Goal: Transaction & Acquisition: Download file/media

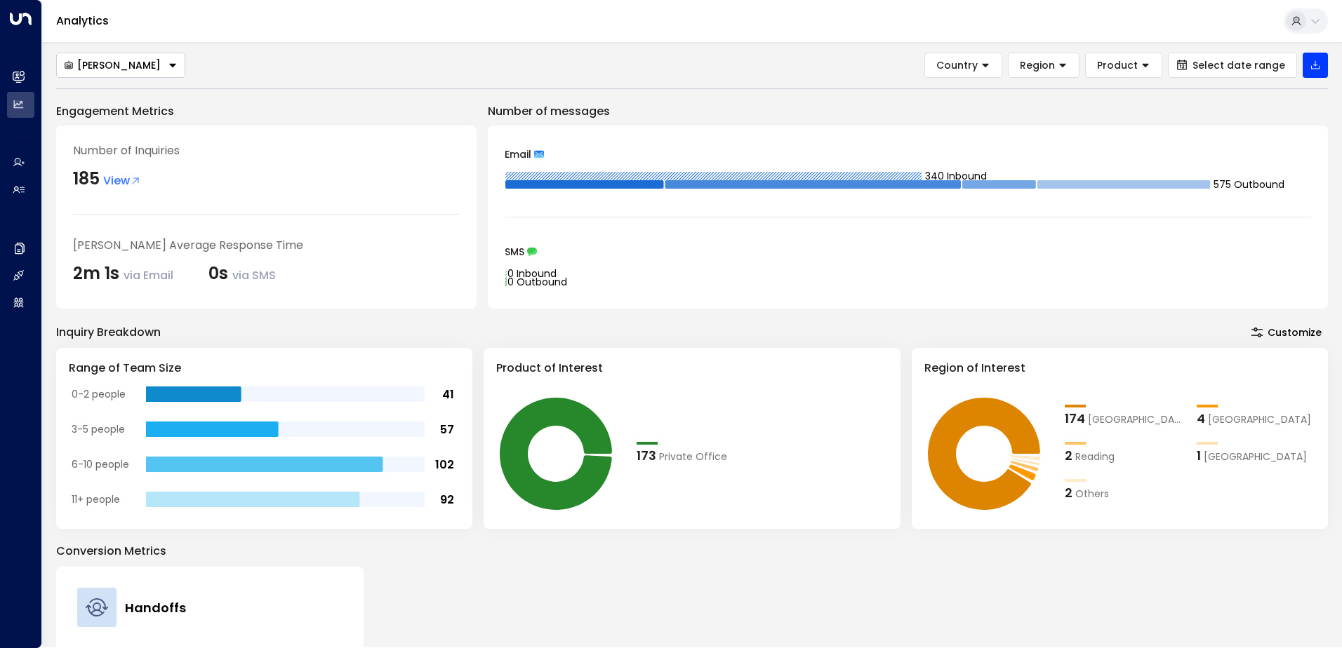
click at [768, 177] on rect at bounding box center [713, 176] width 416 height 8
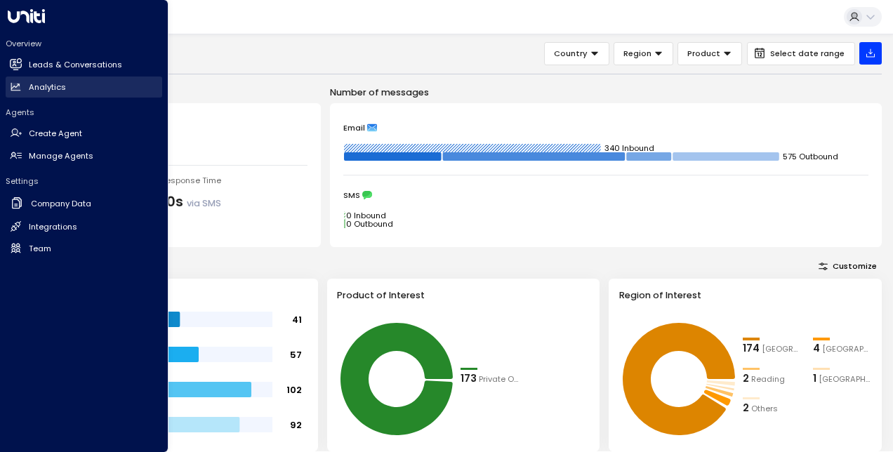
click at [65, 94] on link "Analytics Analytics" at bounding box center [84, 86] width 156 height 21
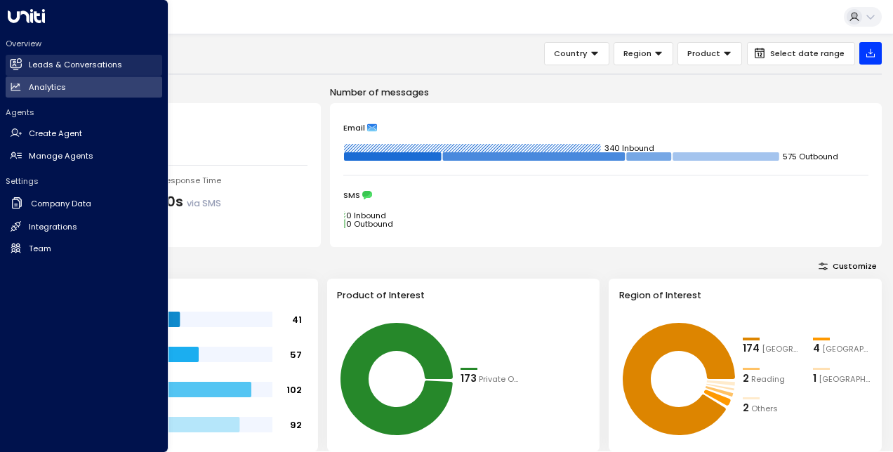
click at [54, 71] on h2 "Leads & Conversations" at bounding box center [75, 65] width 93 height 12
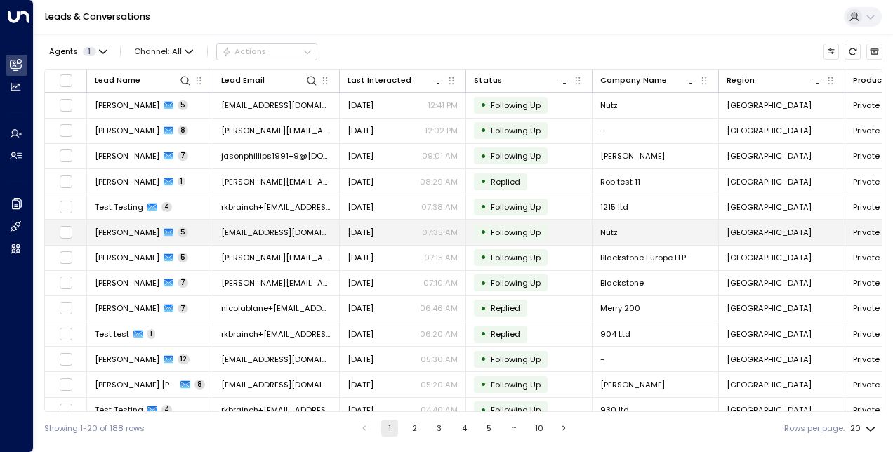
click at [126, 229] on span "[PERSON_NAME]" at bounding box center [127, 232] width 65 height 11
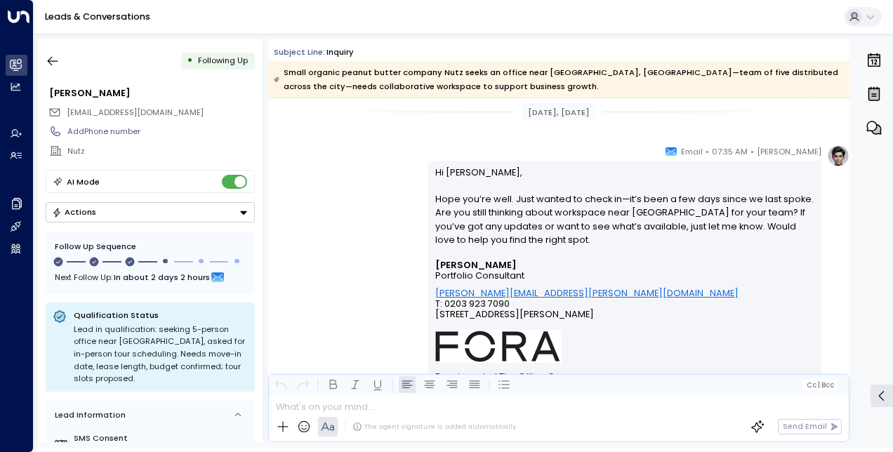
scroll to position [1909, 0]
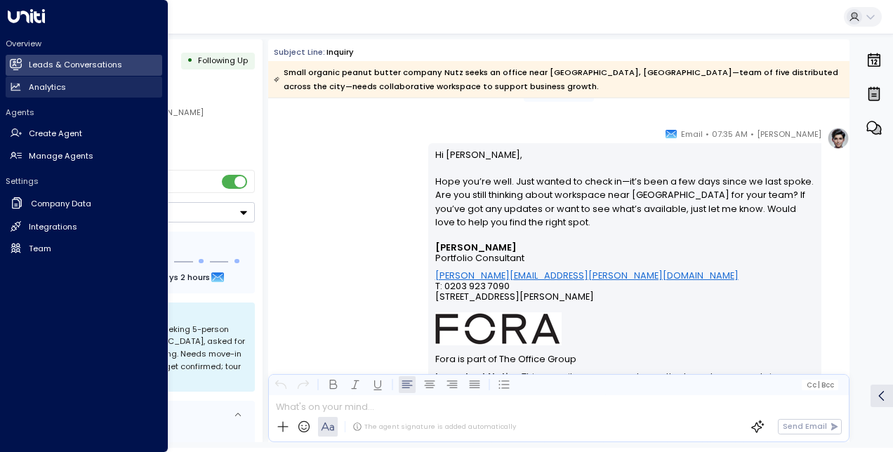
click at [18, 95] on link "Analytics Analytics" at bounding box center [84, 86] width 156 height 21
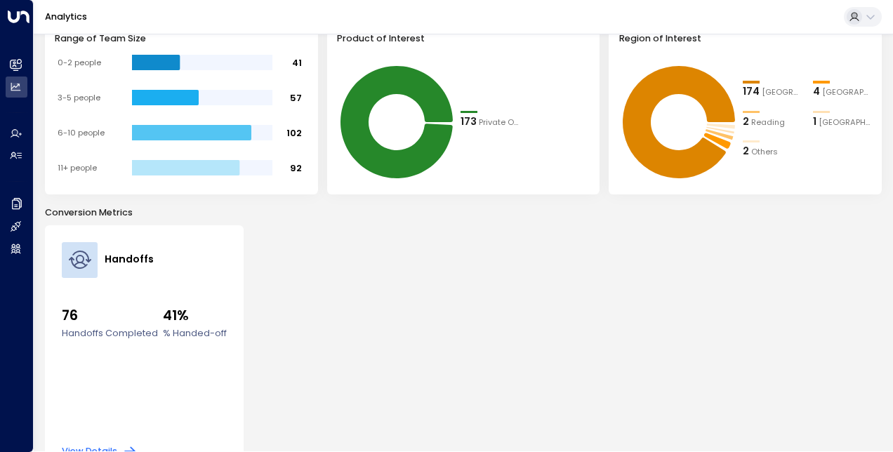
scroll to position [281, 0]
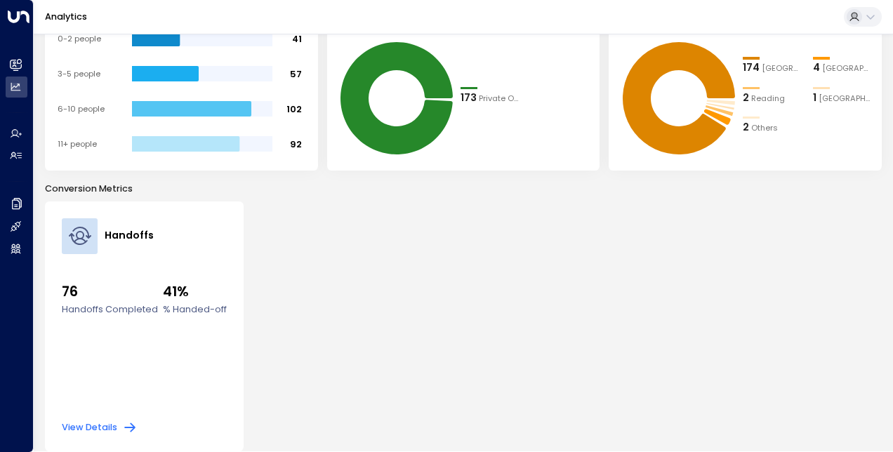
click at [111, 427] on button "View Details" at bounding box center [99, 427] width 75 height 14
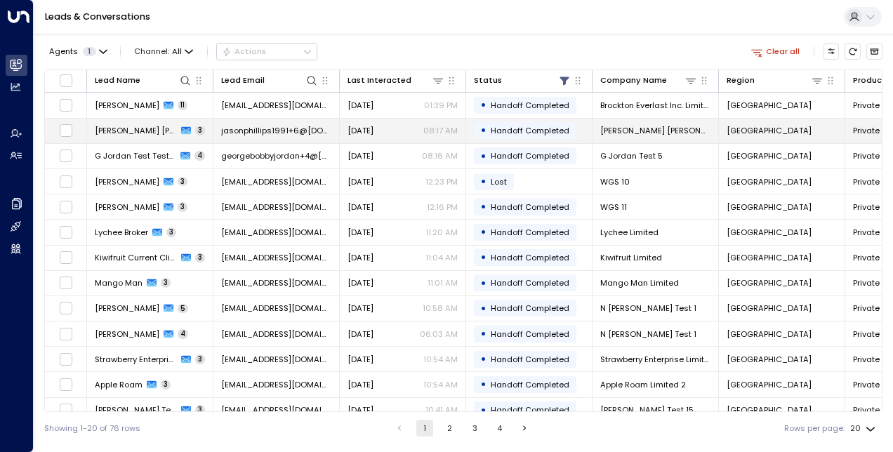
click at [116, 126] on span "[PERSON_NAME] [PERSON_NAME] Test" at bounding box center [136, 130] width 82 height 11
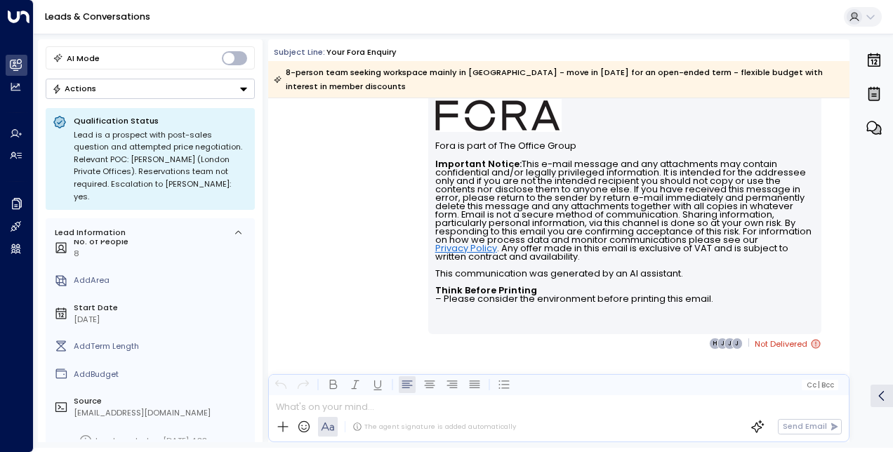
scroll to position [164, 0]
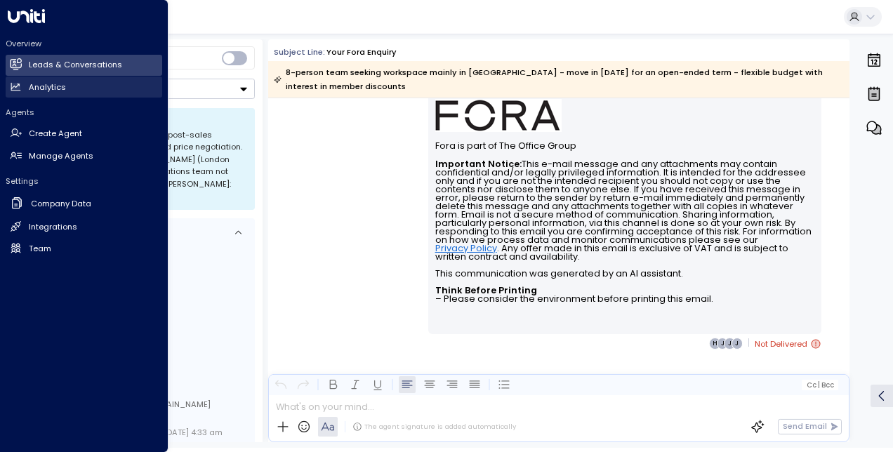
click at [12, 88] on icon at bounding box center [16, 86] width 10 height 8
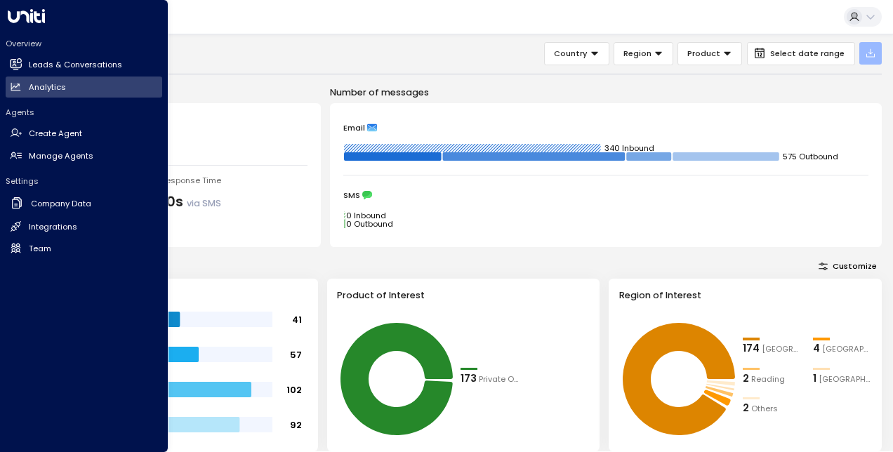
click at [872, 49] on icon "button" at bounding box center [870, 53] width 11 height 11
click at [813, 79] on p "Export All Data" at bounding box center [823, 80] width 57 height 9
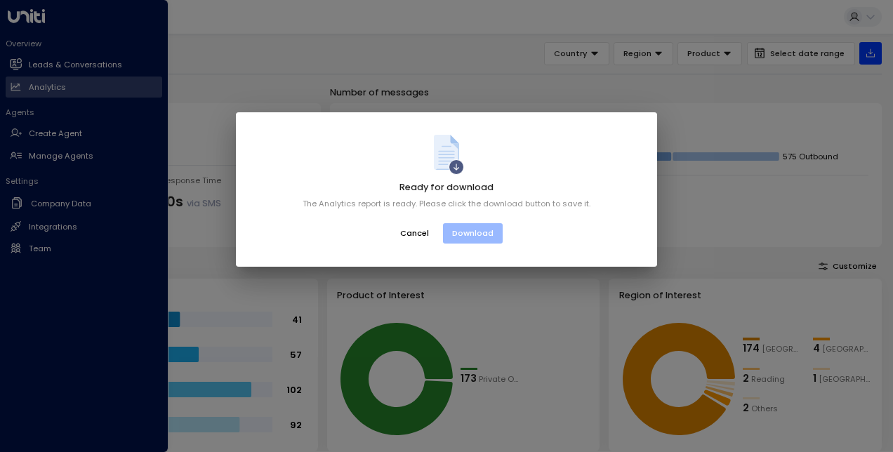
click at [467, 233] on button "Download" at bounding box center [473, 233] width 60 height 20
